Goal: Information Seeking & Learning: Learn about a topic

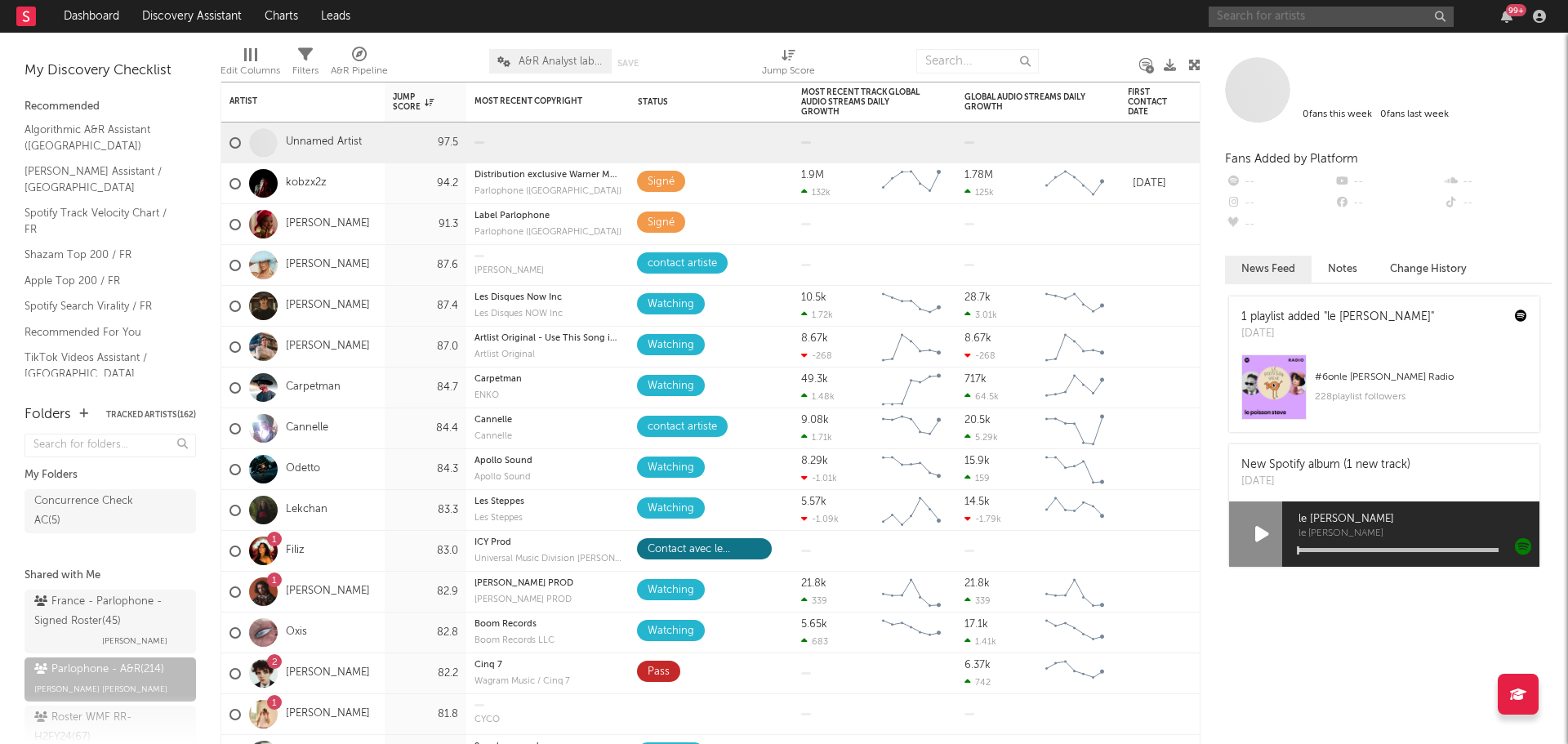
click at [1257, 16] on input "text" at bounding box center [1331, 17] width 245 height 21
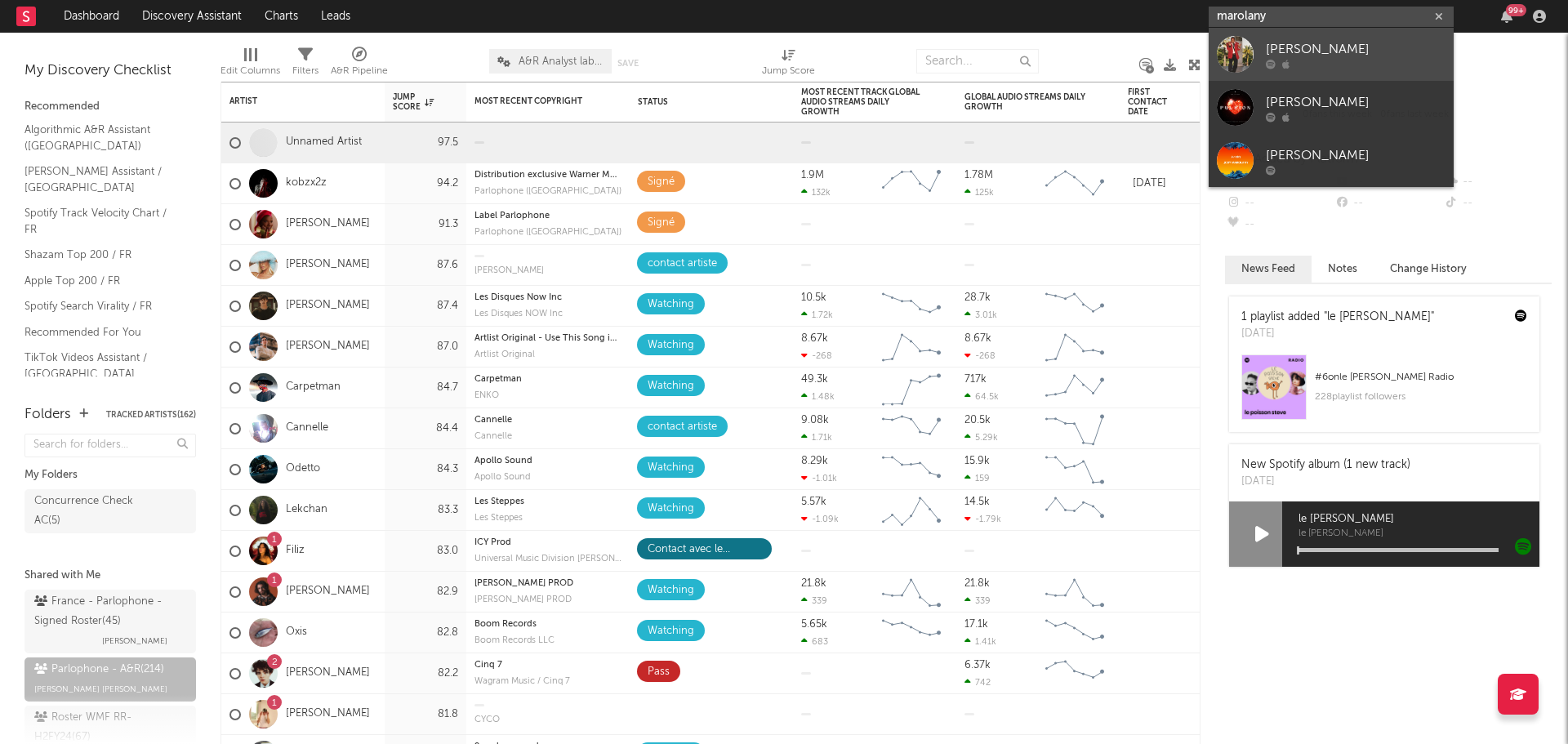
type input "marolany"
click at [1284, 53] on div "[PERSON_NAME]" at bounding box center [1355, 49] width 180 height 20
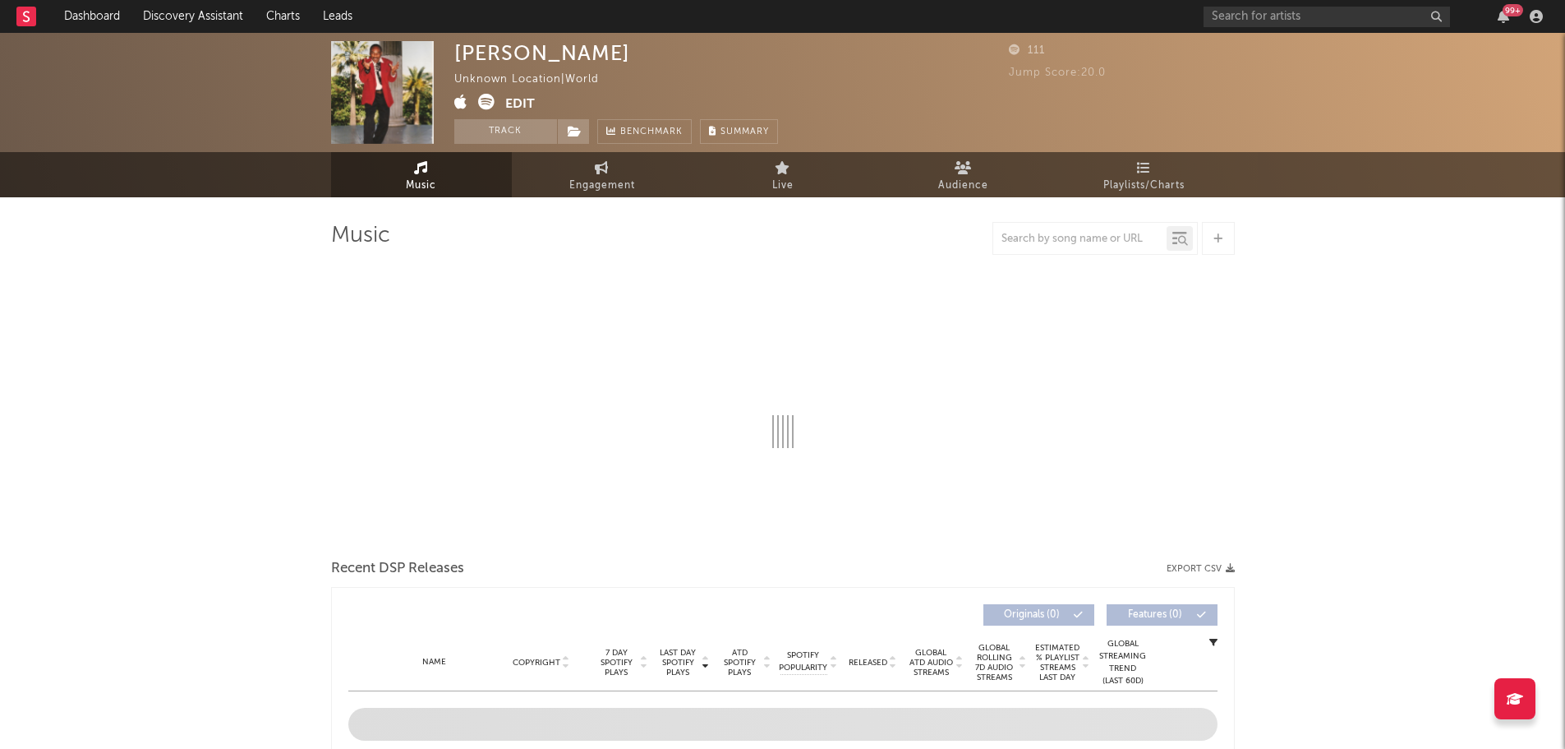
select select "1w"
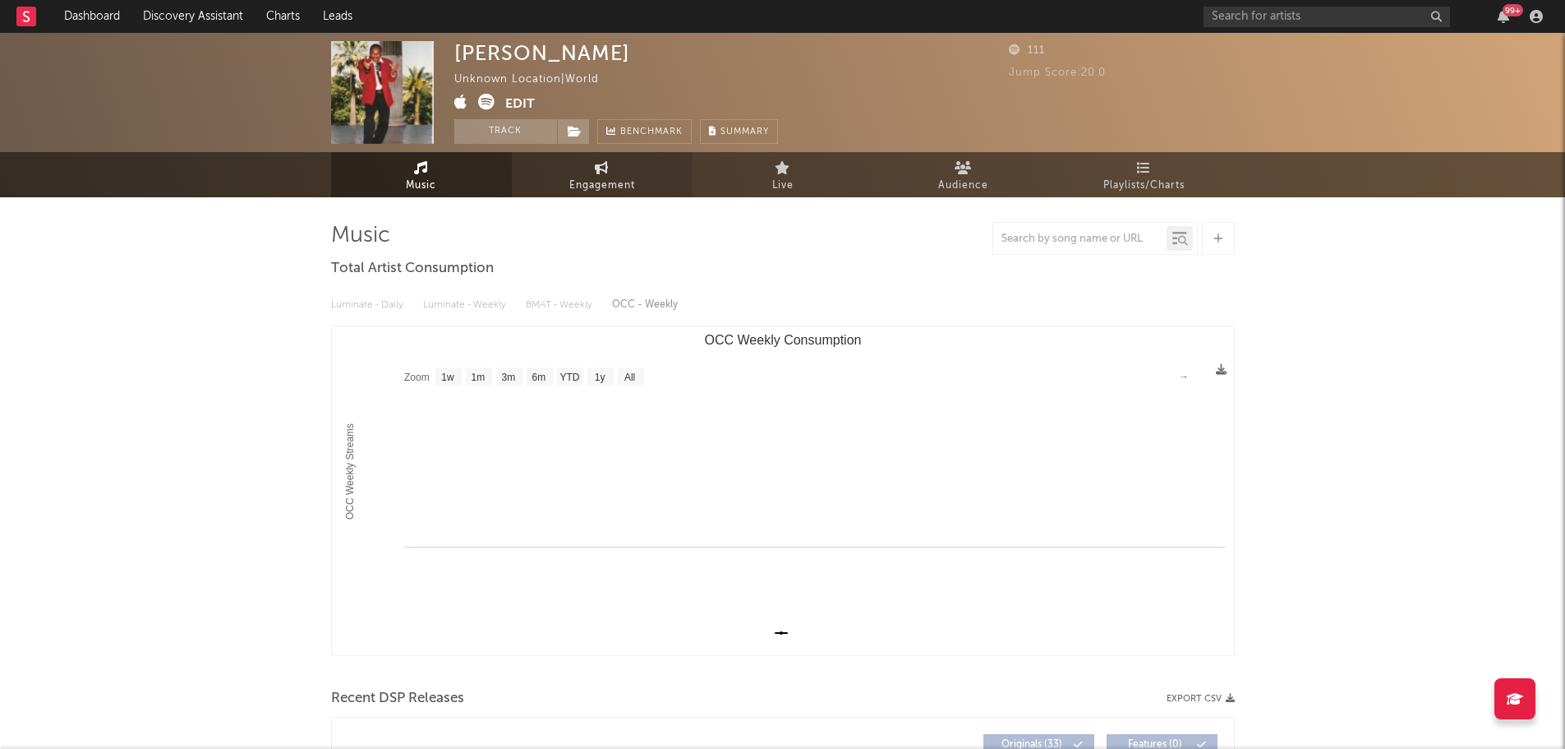
click at [579, 183] on span "Engagement" at bounding box center [602, 186] width 66 height 20
select select "1w"
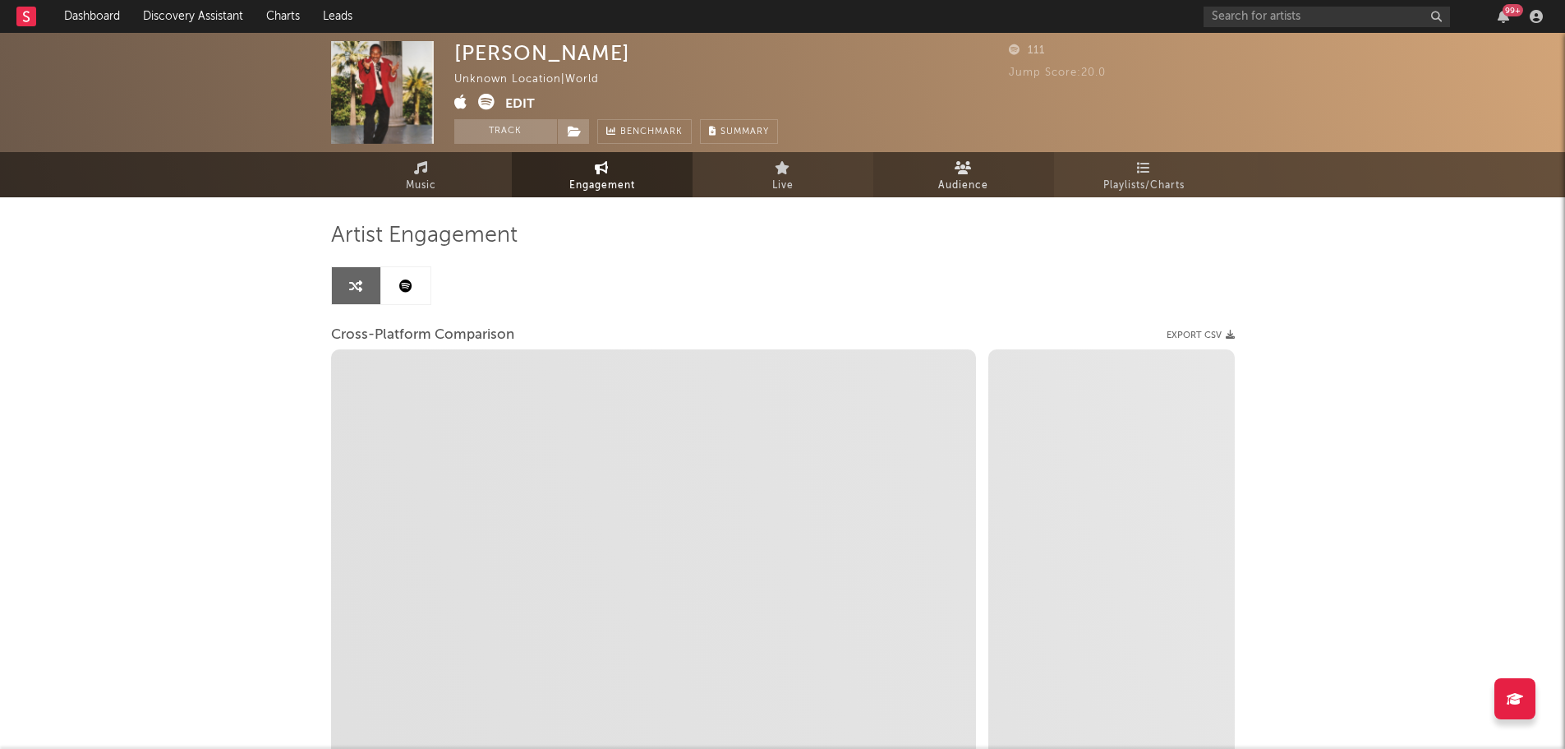
click at [930, 182] on link "Audience" at bounding box center [963, 174] width 181 height 45
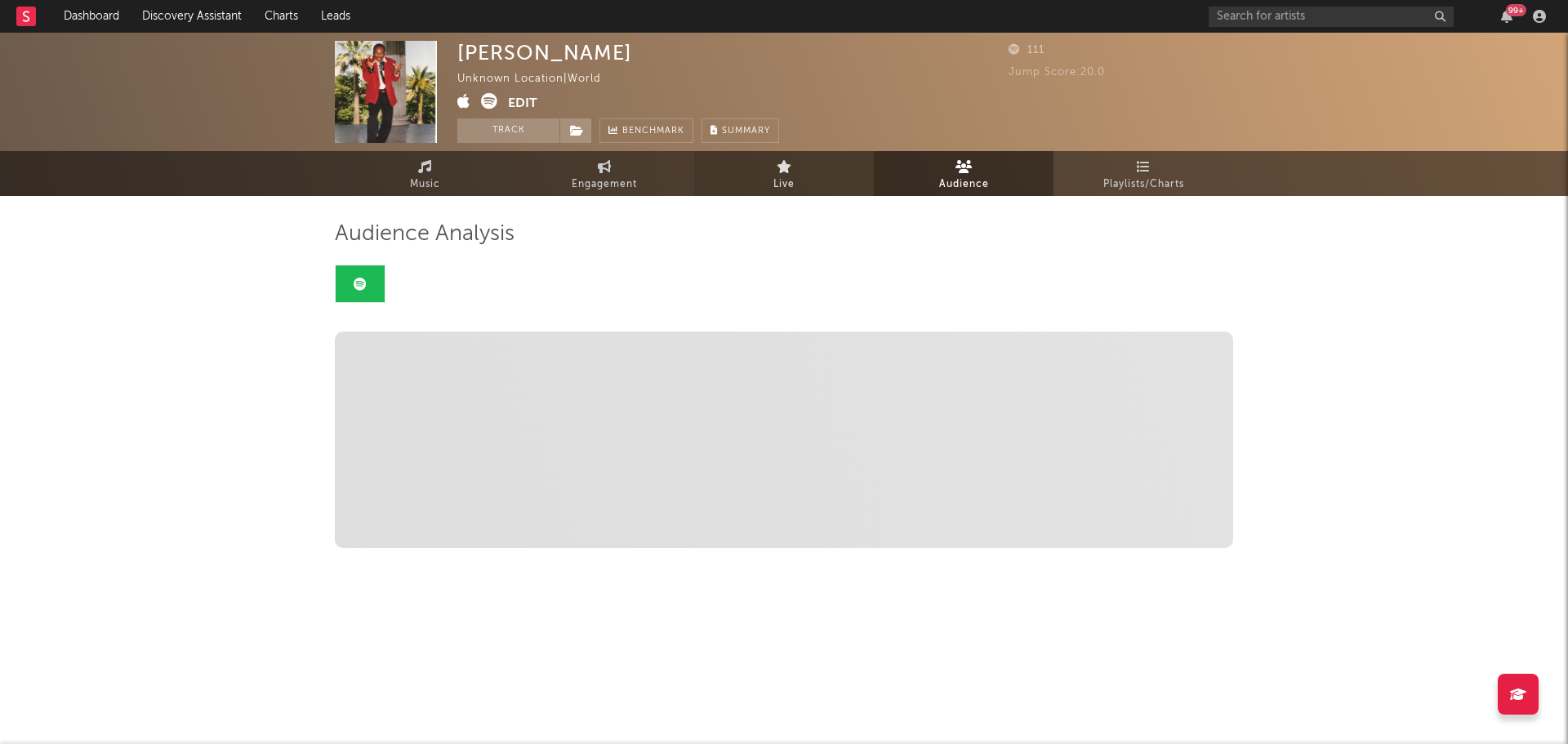
click at [775, 181] on span "Live" at bounding box center [783, 185] width 21 height 20
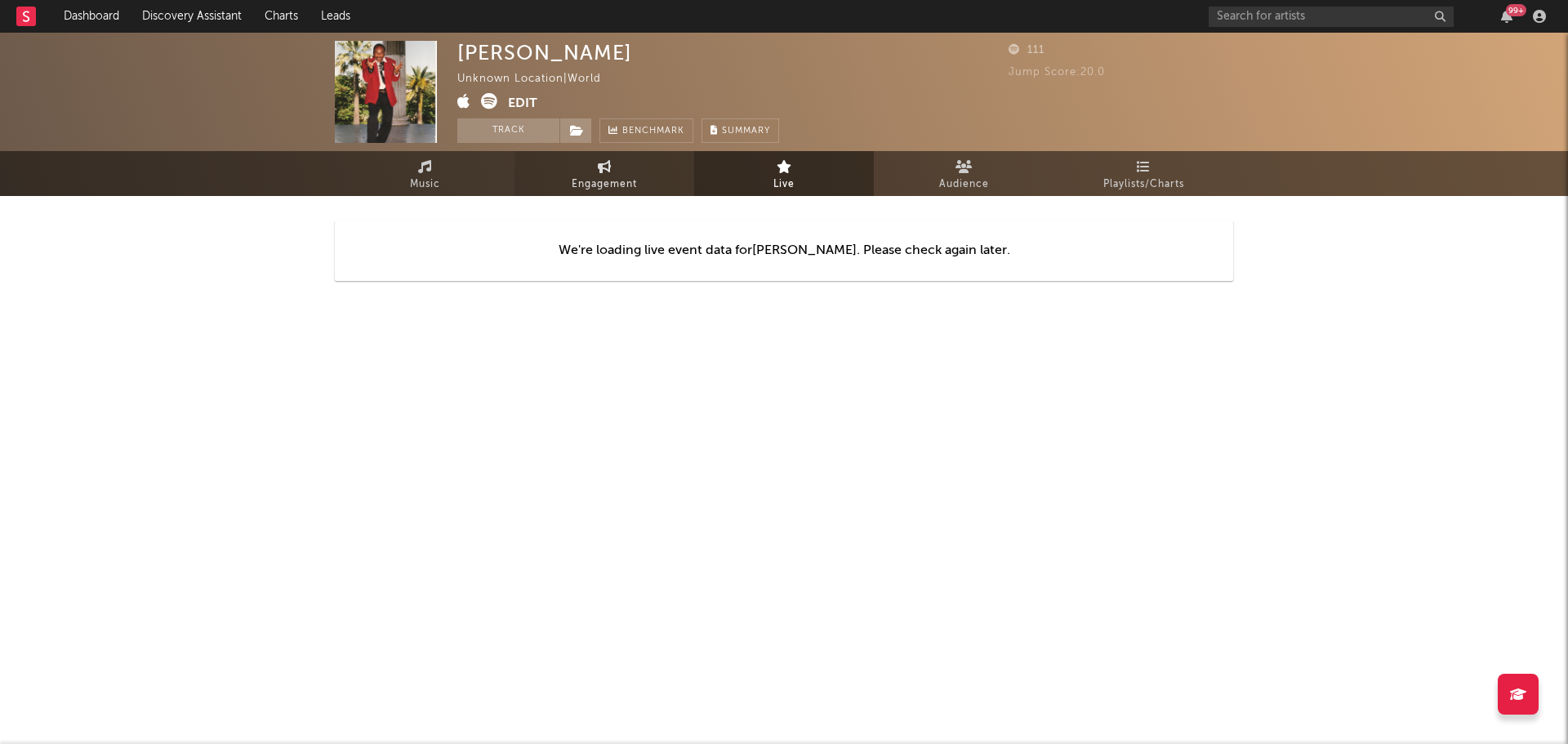
click at [611, 181] on span "Engagement" at bounding box center [604, 185] width 66 height 20
select select "1m"
click at [1316, 21] on input "text" at bounding box center [1331, 17] width 245 height 21
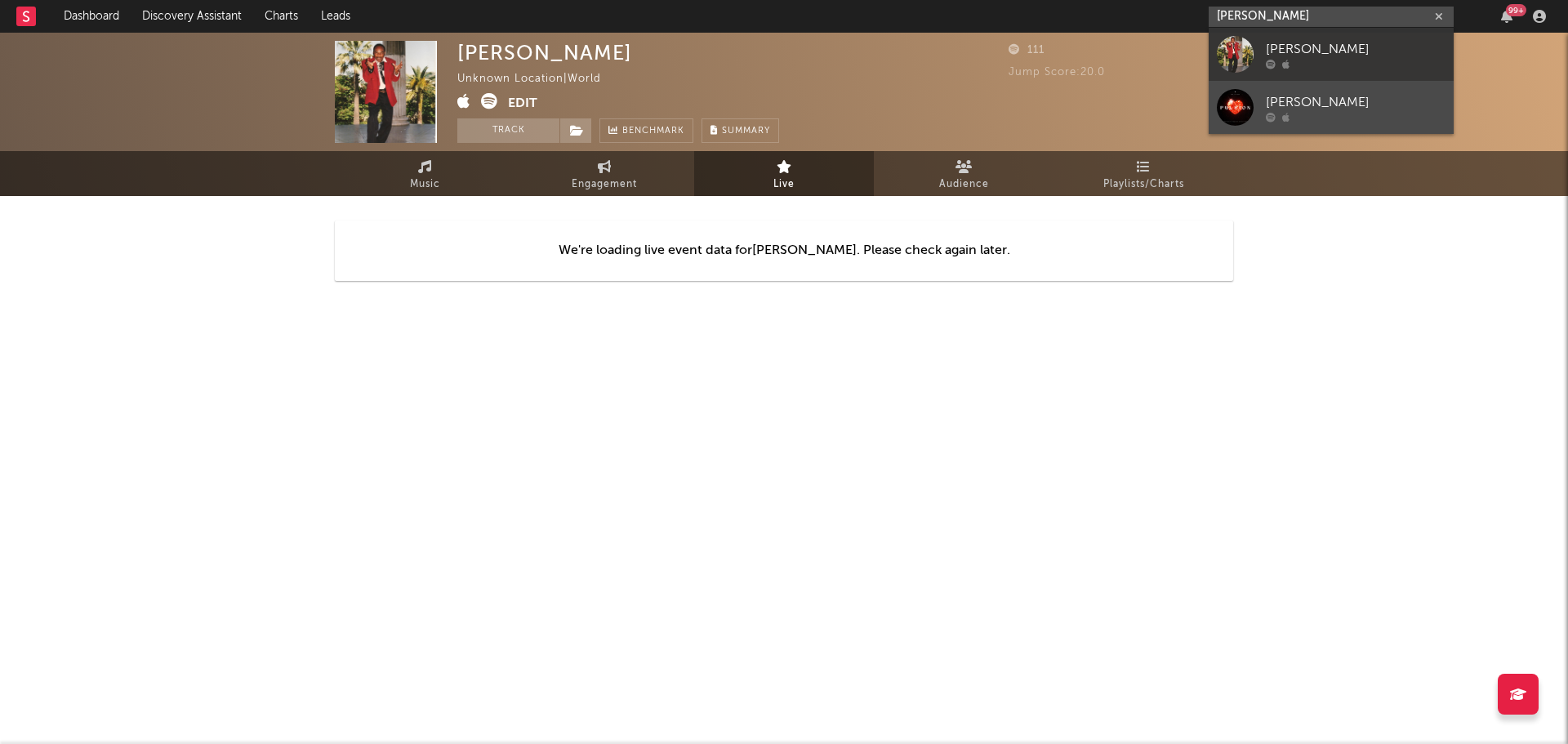
type input "[PERSON_NAME]"
click at [1299, 93] on div "[PERSON_NAME]" at bounding box center [1355, 102] width 180 height 20
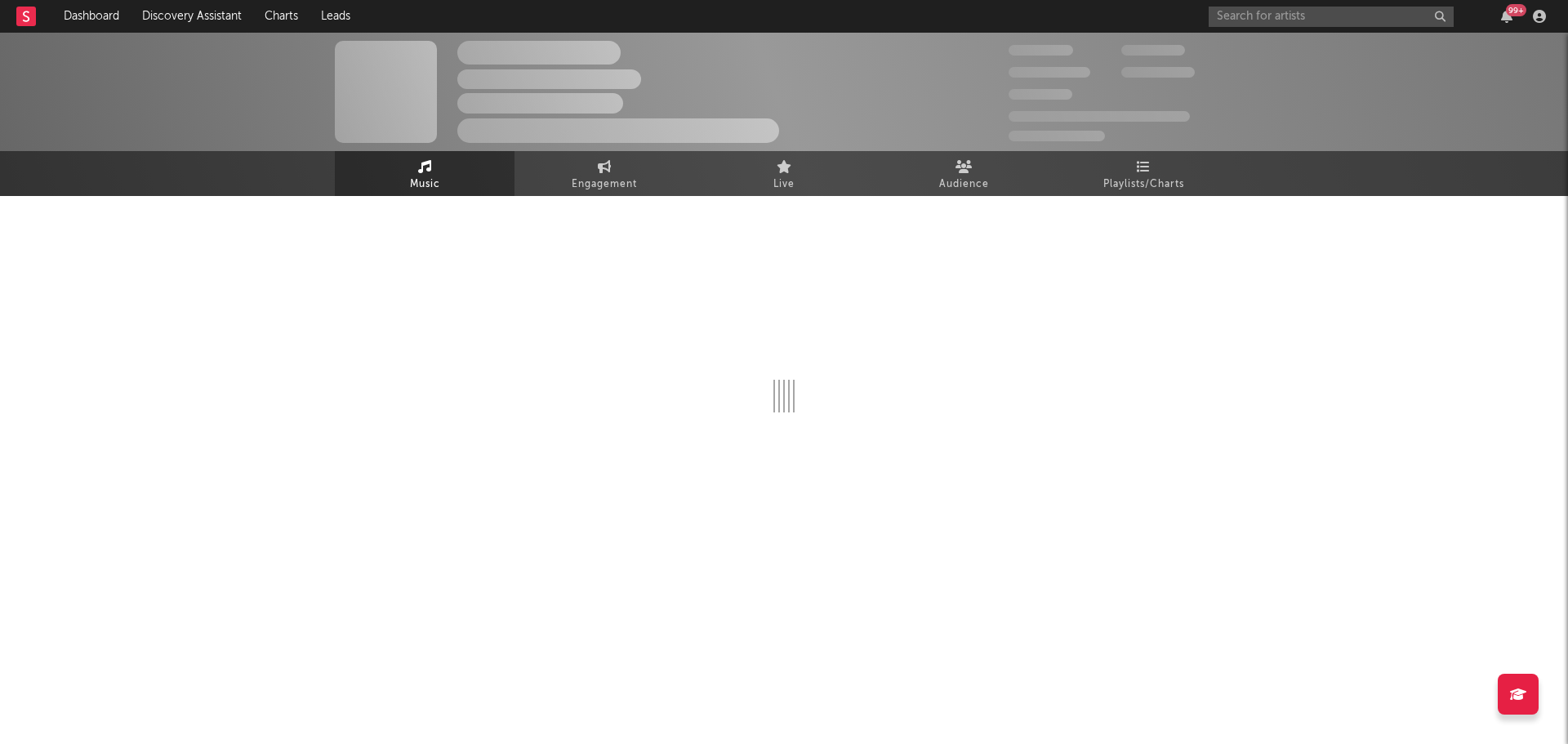
select select "1w"
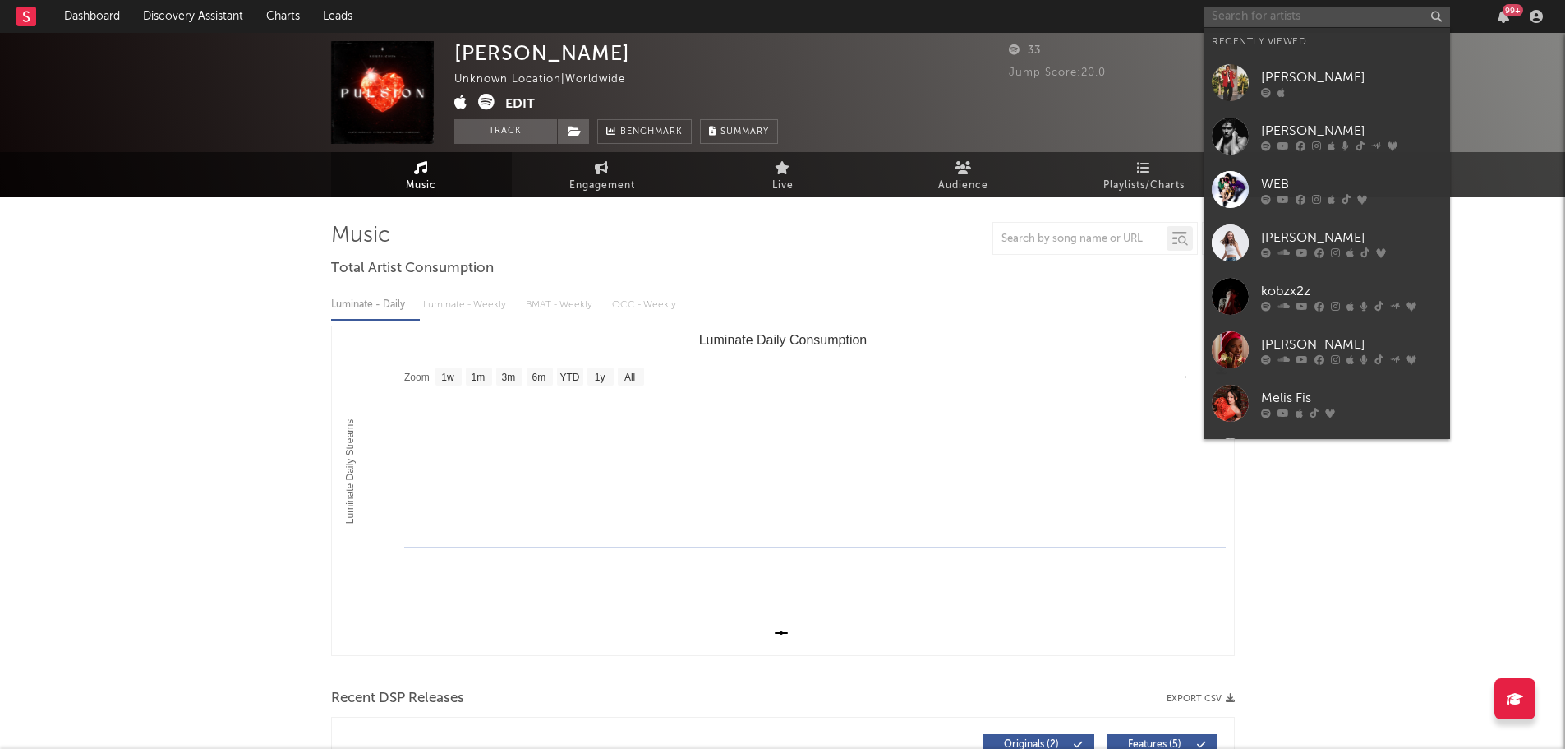
click at [1259, 21] on input "text" at bounding box center [1327, 17] width 247 height 21
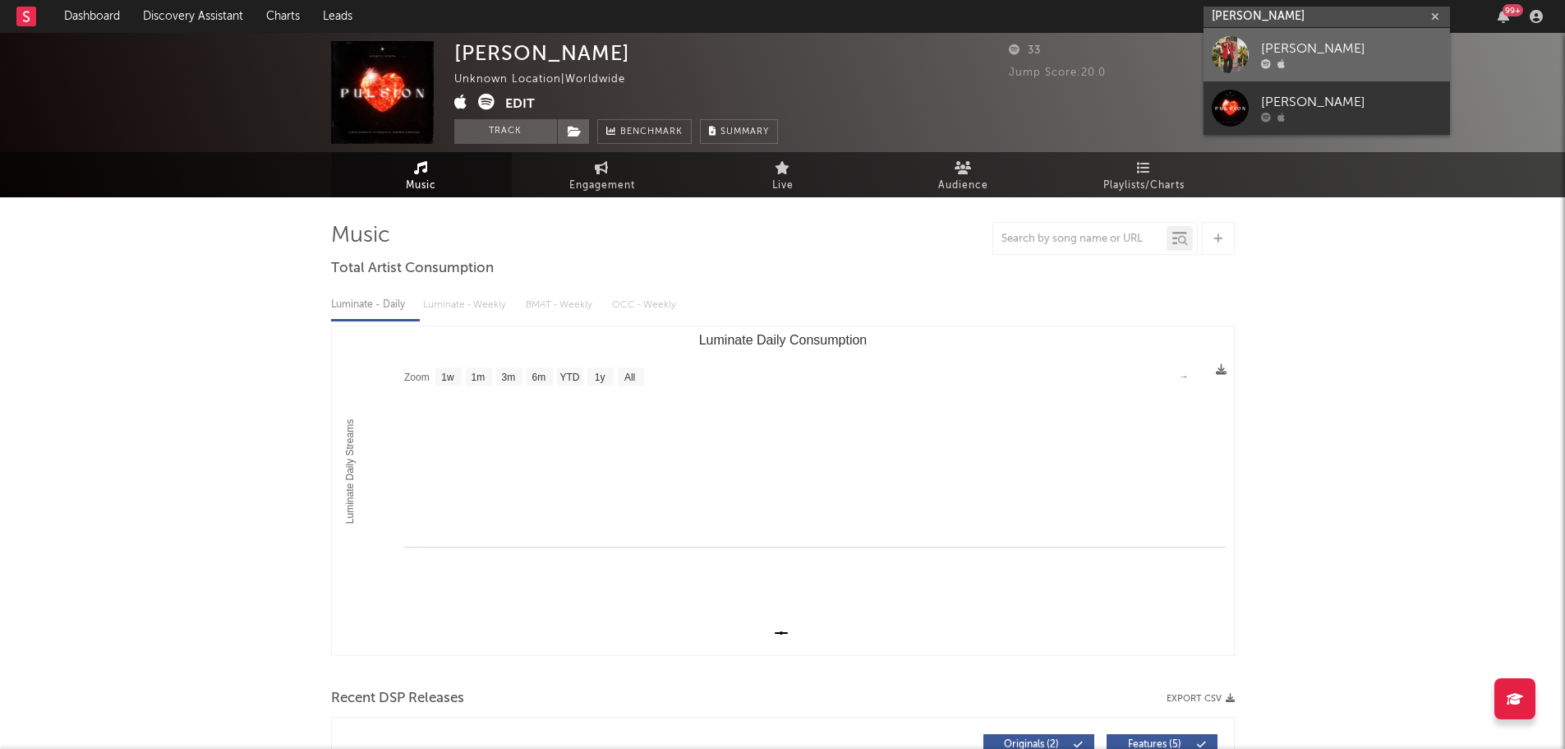
type input "[PERSON_NAME]"
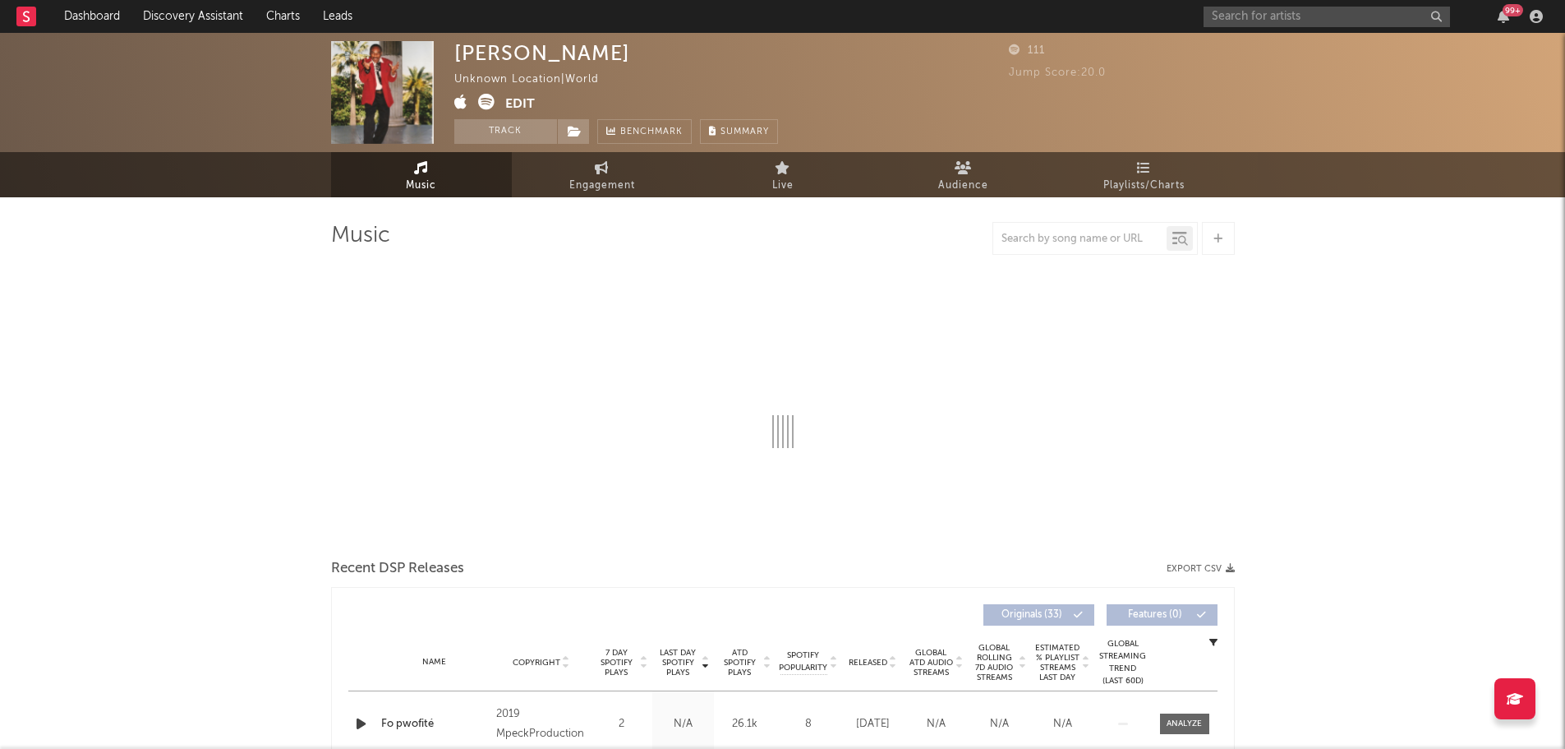
select select "1w"
